Goal: Find contact information

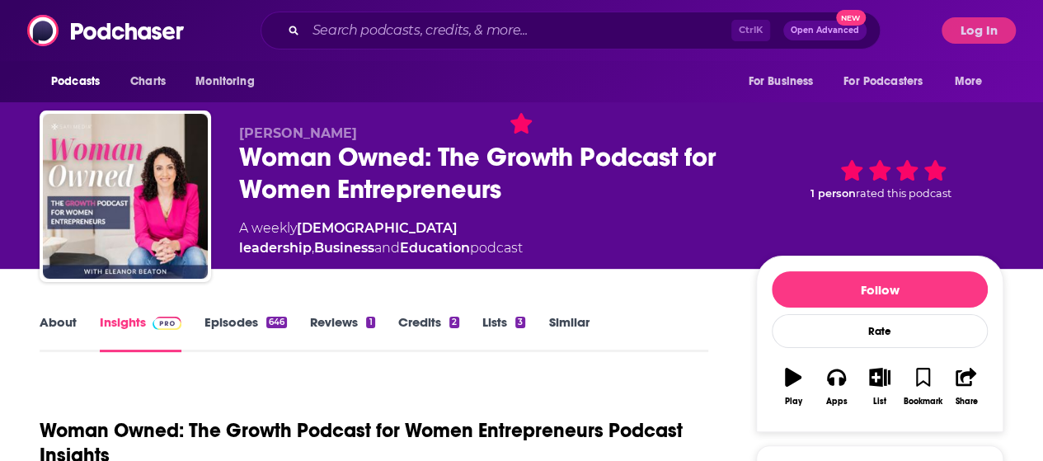
click at [749, 179] on div "[PERSON_NAME] Woman Owned: The Growth Podcast for Women Entrepreneurs A weekly …" at bounding box center [621, 199] width 765 height 149
click at [970, 36] on button "Log In" at bounding box center [979, 30] width 74 height 26
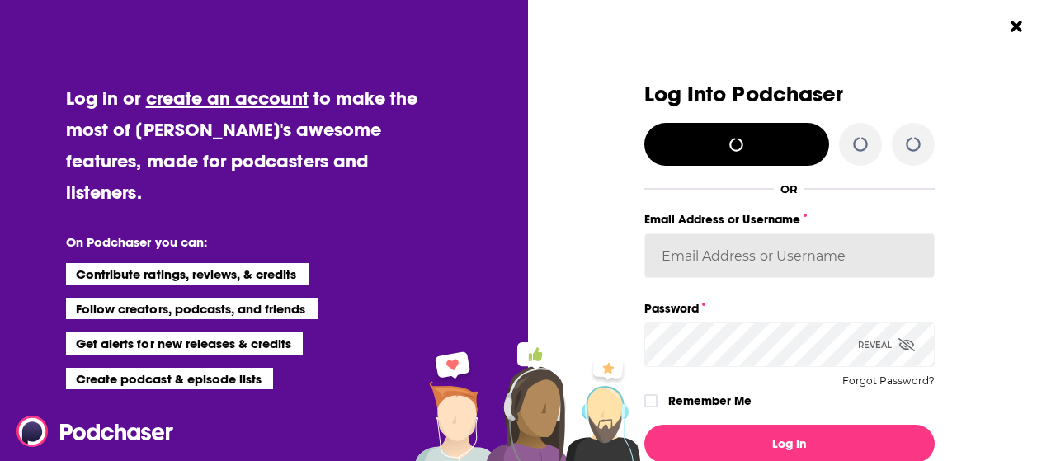
type input "candirose777"
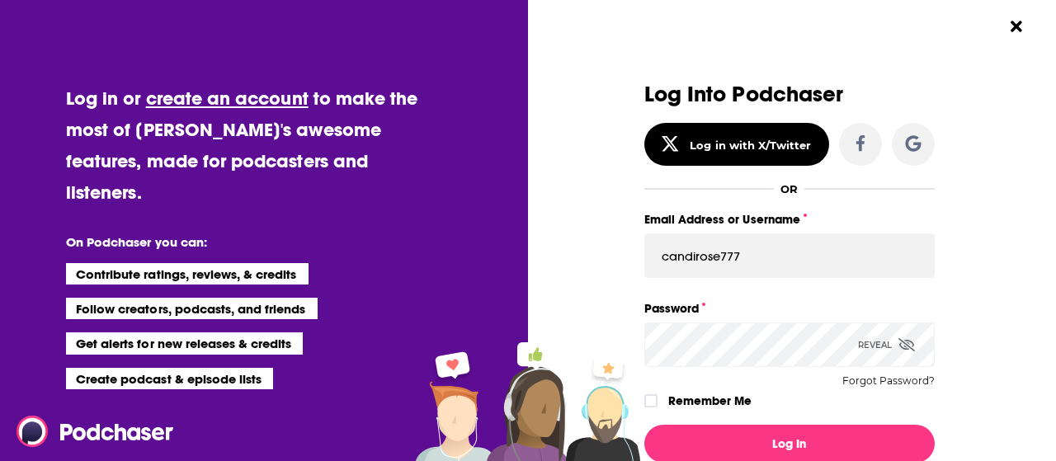
click at [712, 402] on label "Remember Me" at bounding box center [709, 400] width 83 height 21
click at [656, 408] on input "rememberMe" at bounding box center [651, 408] width 10 height 0
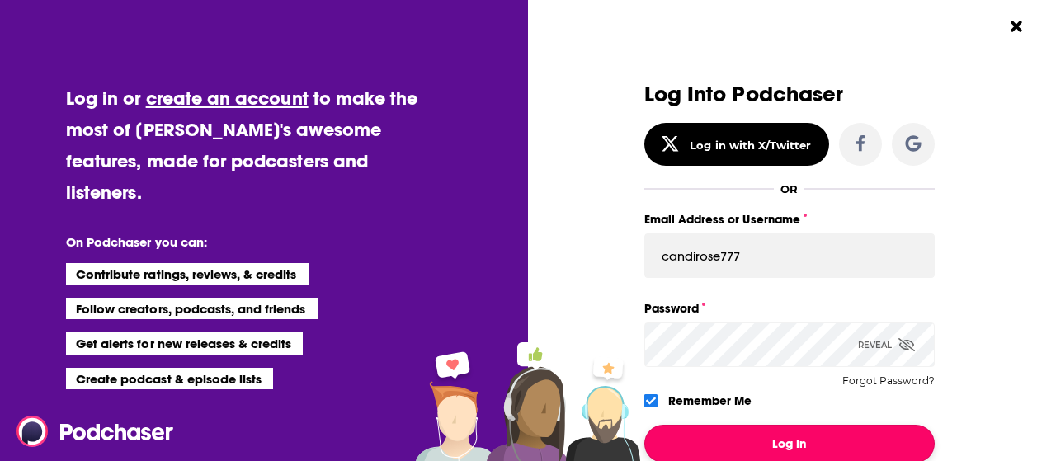
click at [745, 435] on button "Log In" at bounding box center [789, 444] width 290 height 38
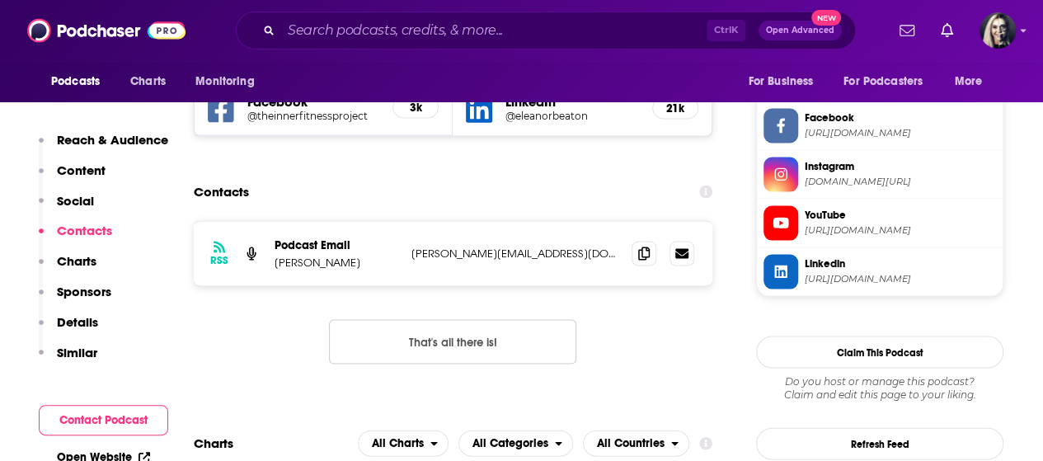
scroll to position [1402, 0]
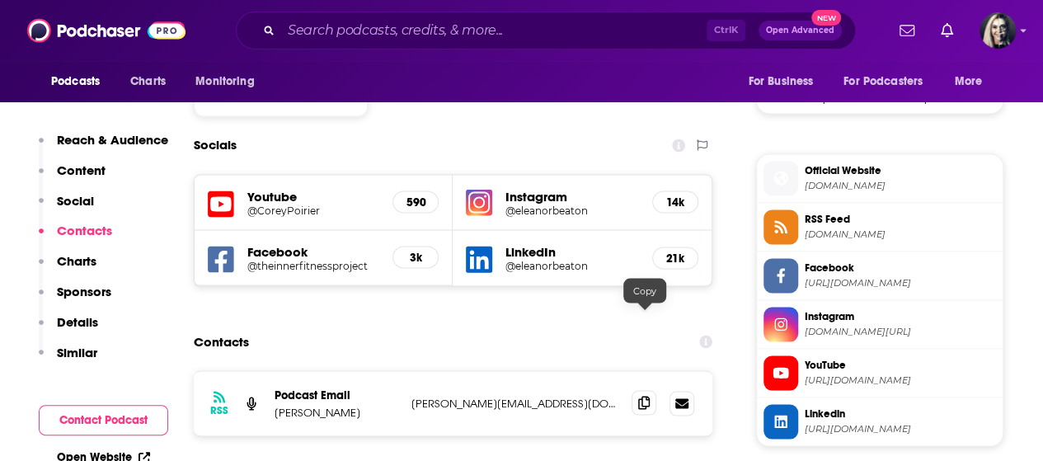
click at [648, 396] on icon at bounding box center [644, 402] width 12 height 13
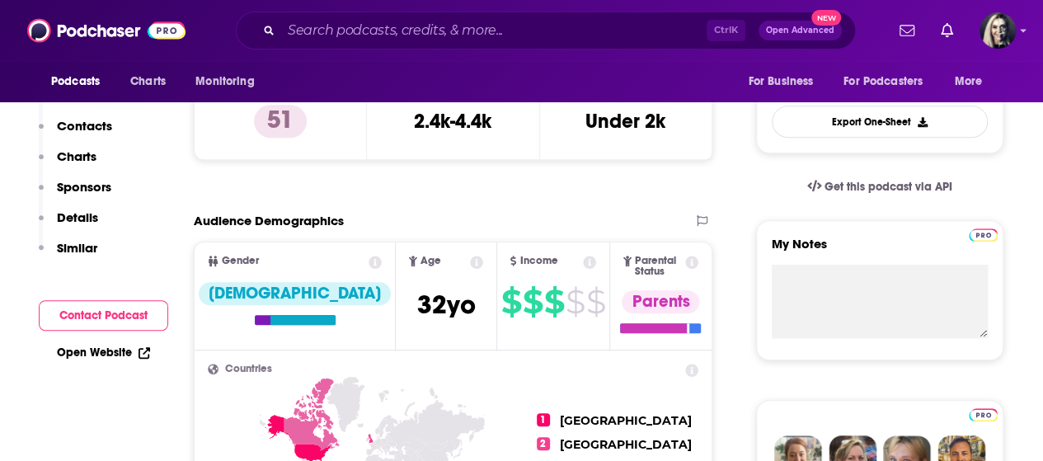
scroll to position [0, 0]
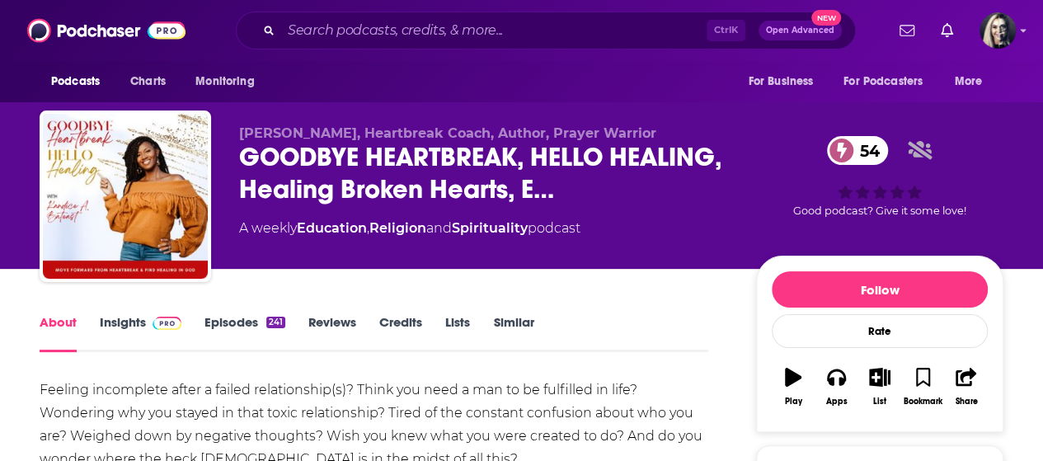
click at [147, 324] on span at bounding box center [163, 322] width 35 height 16
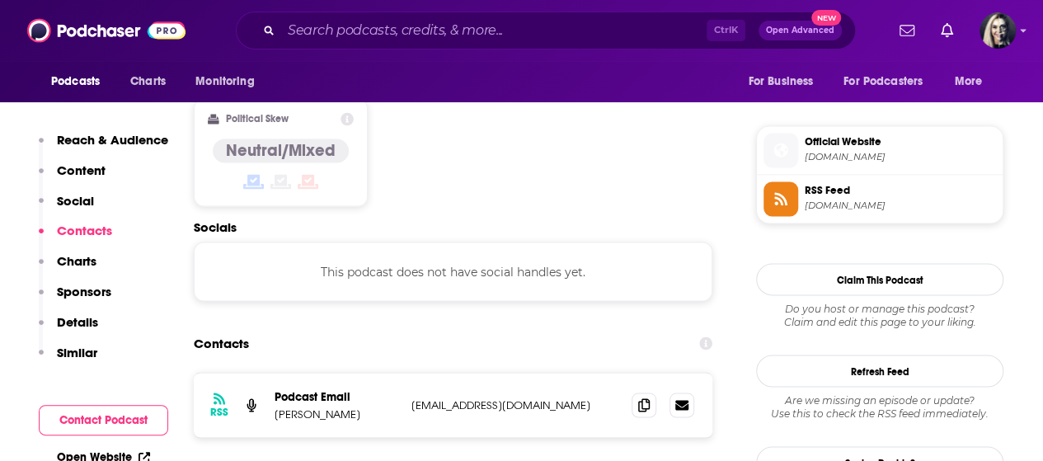
scroll to position [1433, 0]
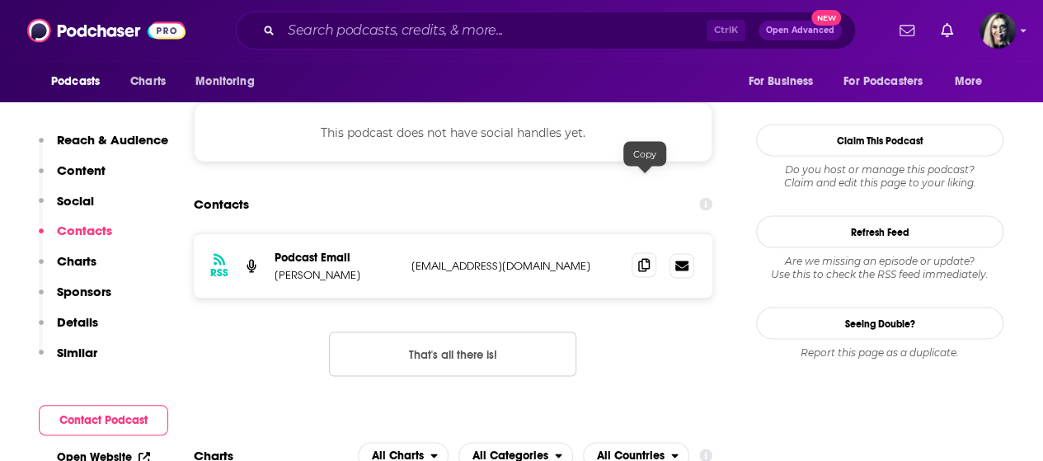
click at [640, 252] on span at bounding box center [644, 264] width 25 height 25
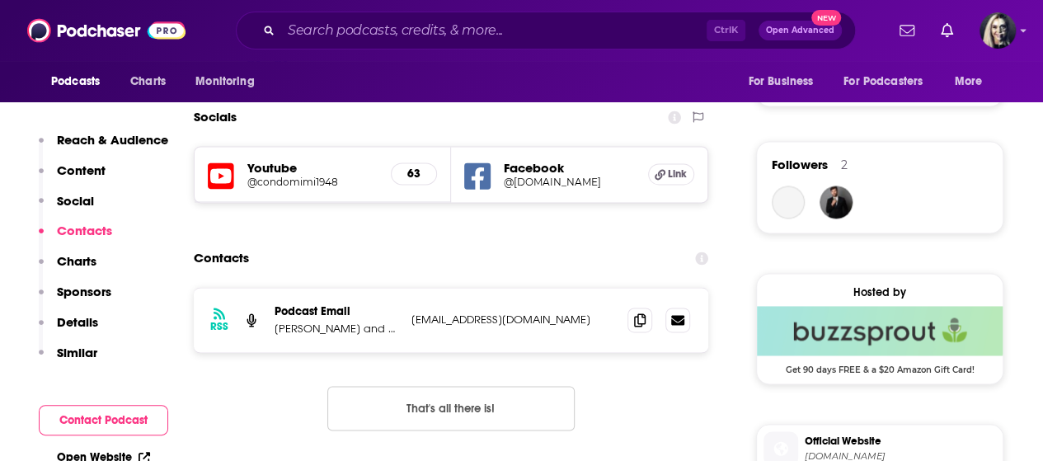
scroll to position [1179, 0]
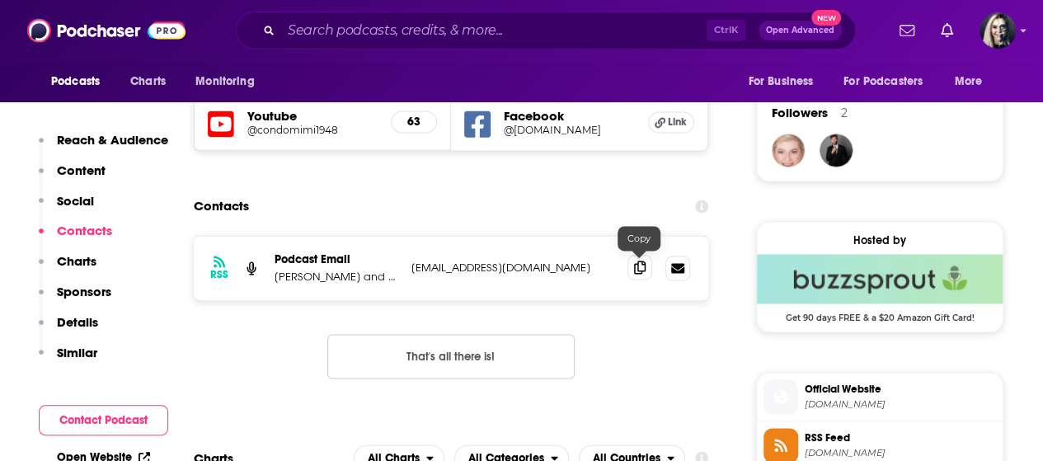
click at [634, 263] on icon at bounding box center [640, 267] width 12 height 13
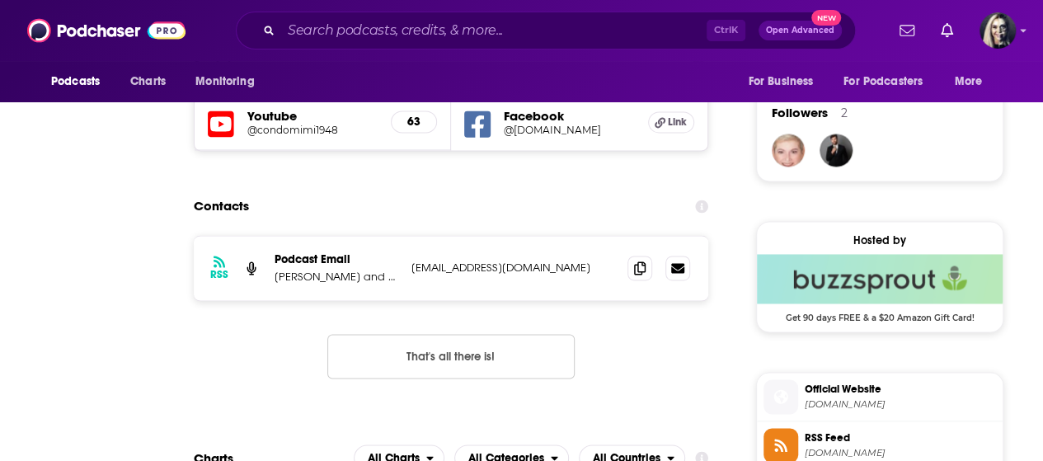
scroll to position [0, 0]
